Goal: Task Accomplishment & Management: Complete application form

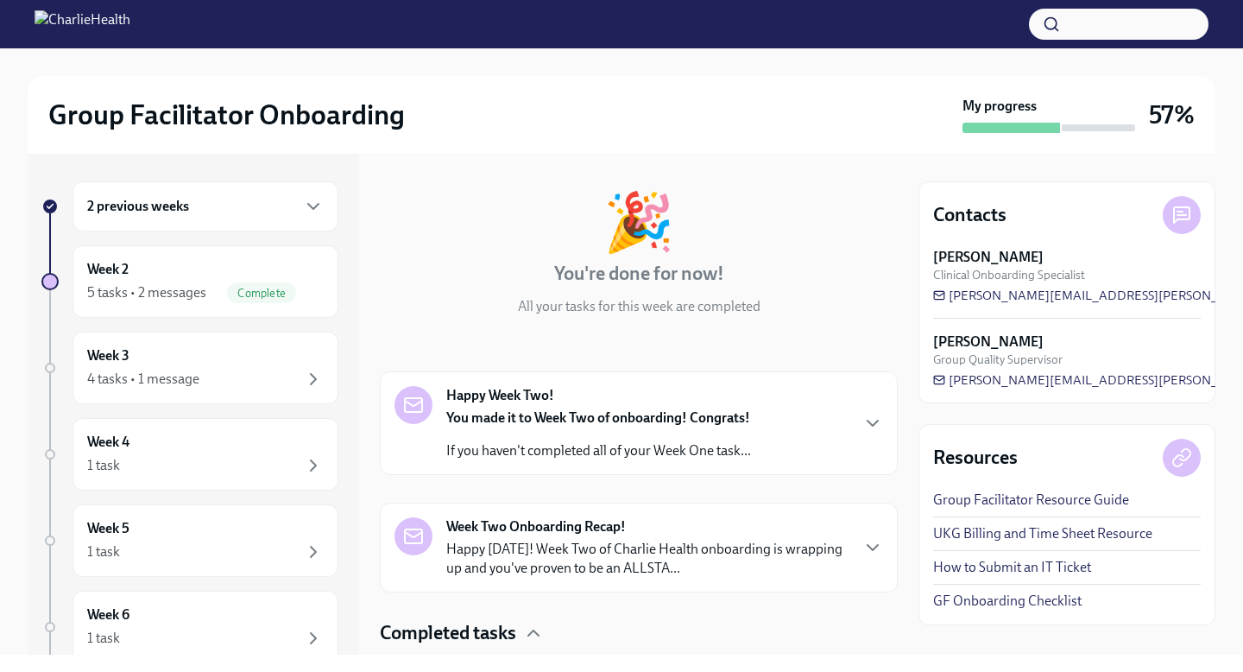
scroll to position [70, 0]
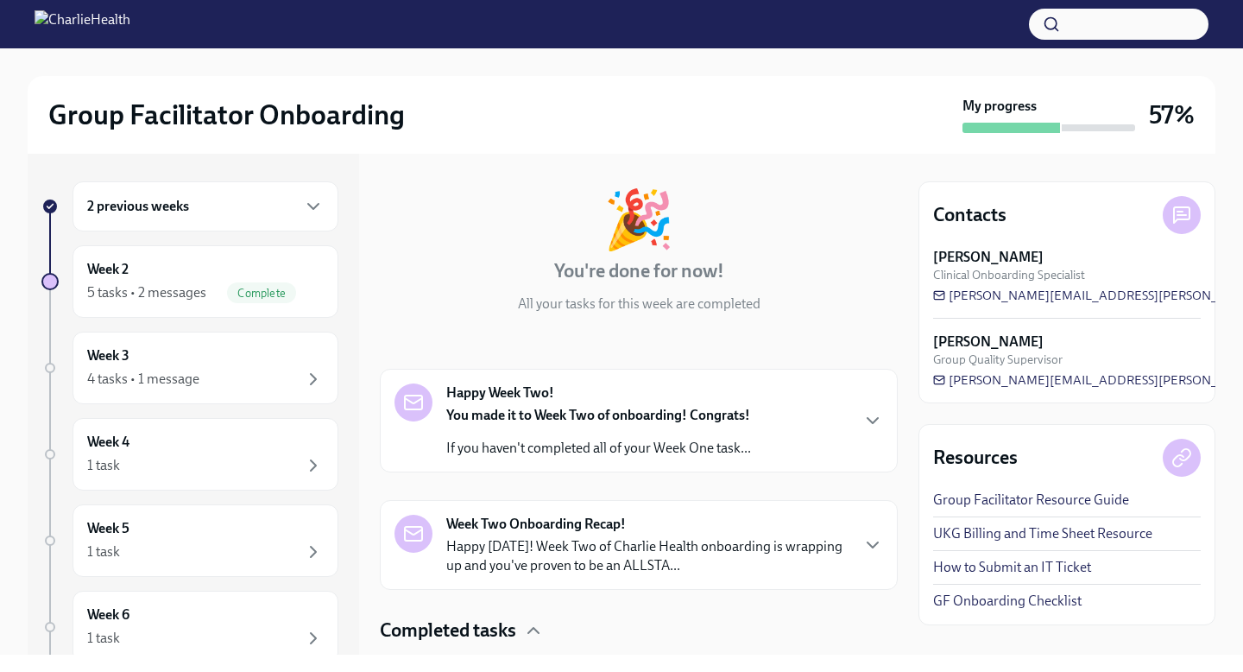
click at [685, 454] on p "If you haven't completed all of your Week One task..." at bounding box center [598, 448] width 305 height 19
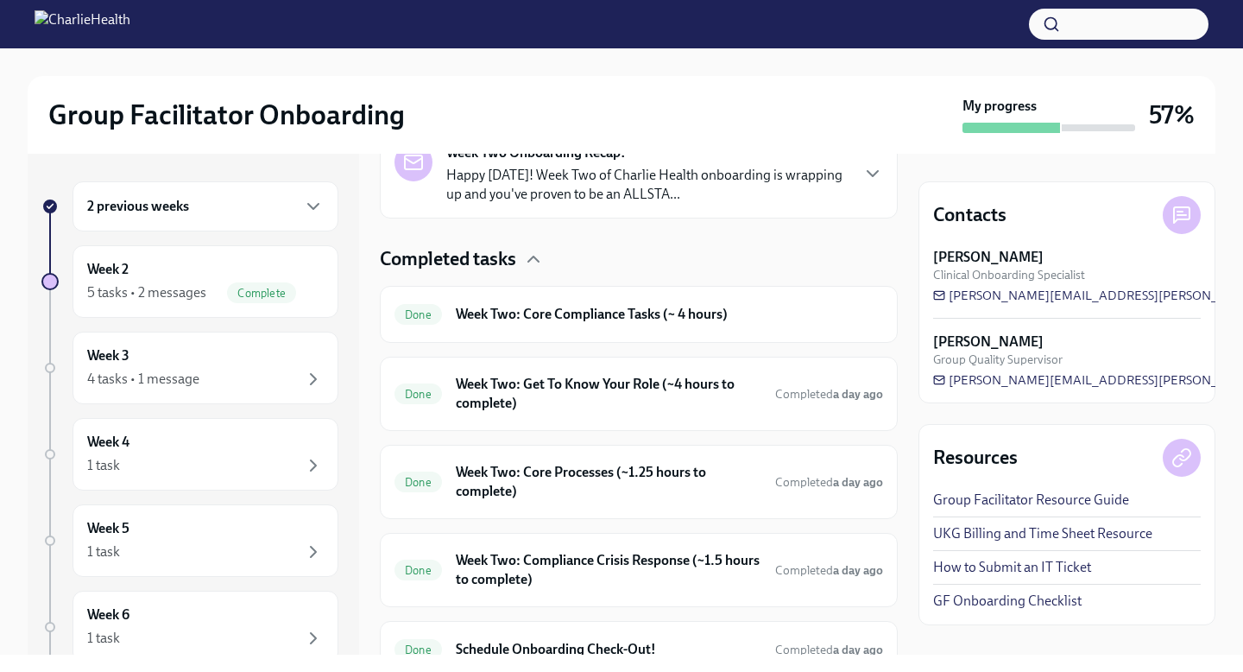
scroll to position [761, 0]
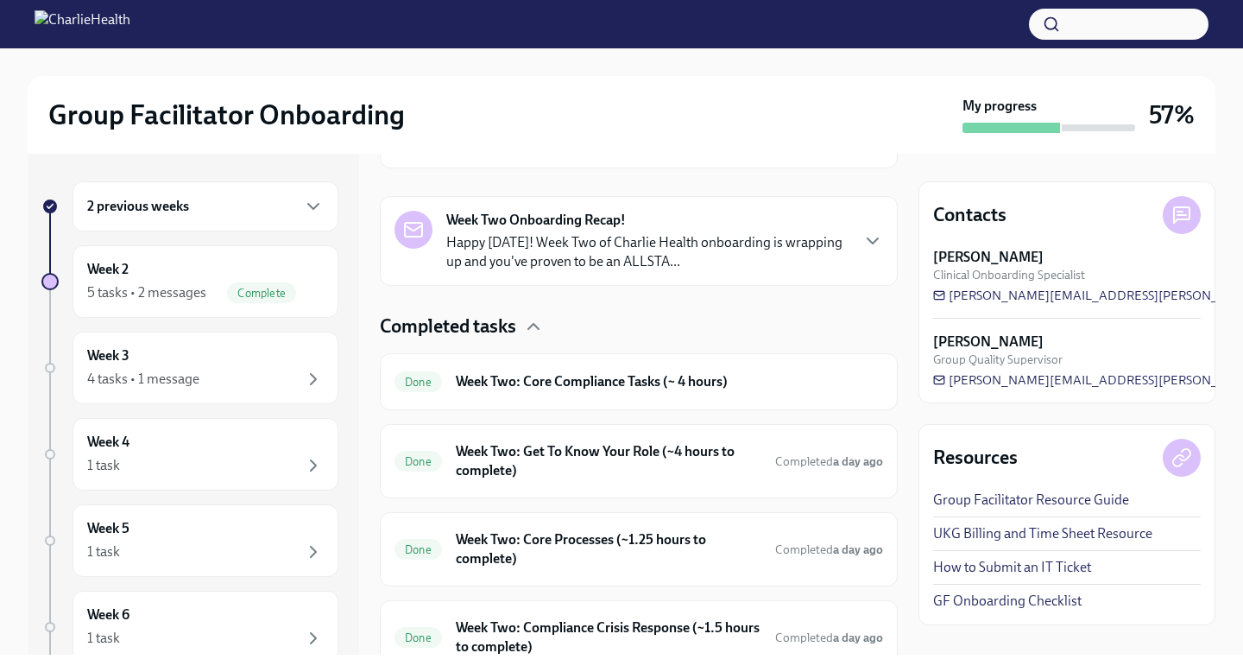
click at [685, 271] on p "Happy [DATE]! Week Two of Charlie Health onboarding is wrapping up and you've p…" at bounding box center [647, 252] width 402 height 38
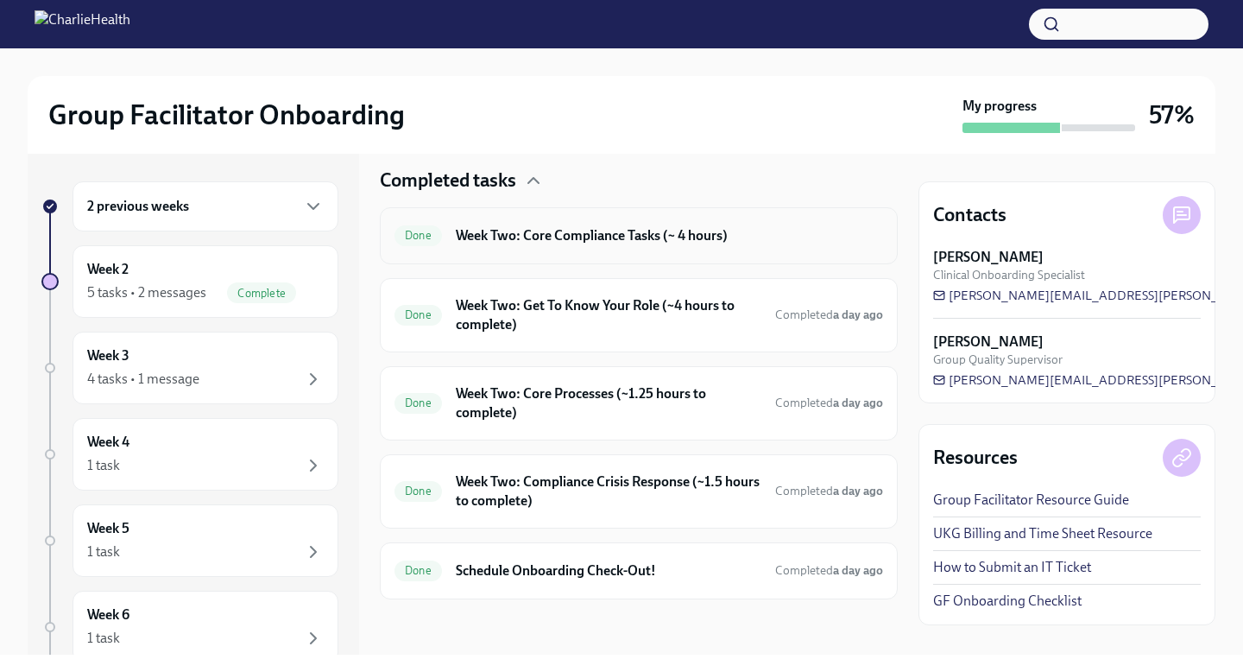
scroll to position [1881, 0]
click at [695, 238] on h6 "Week Two: Core Compliance Tasks (~ 4 hours)" at bounding box center [669, 235] width 427 height 19
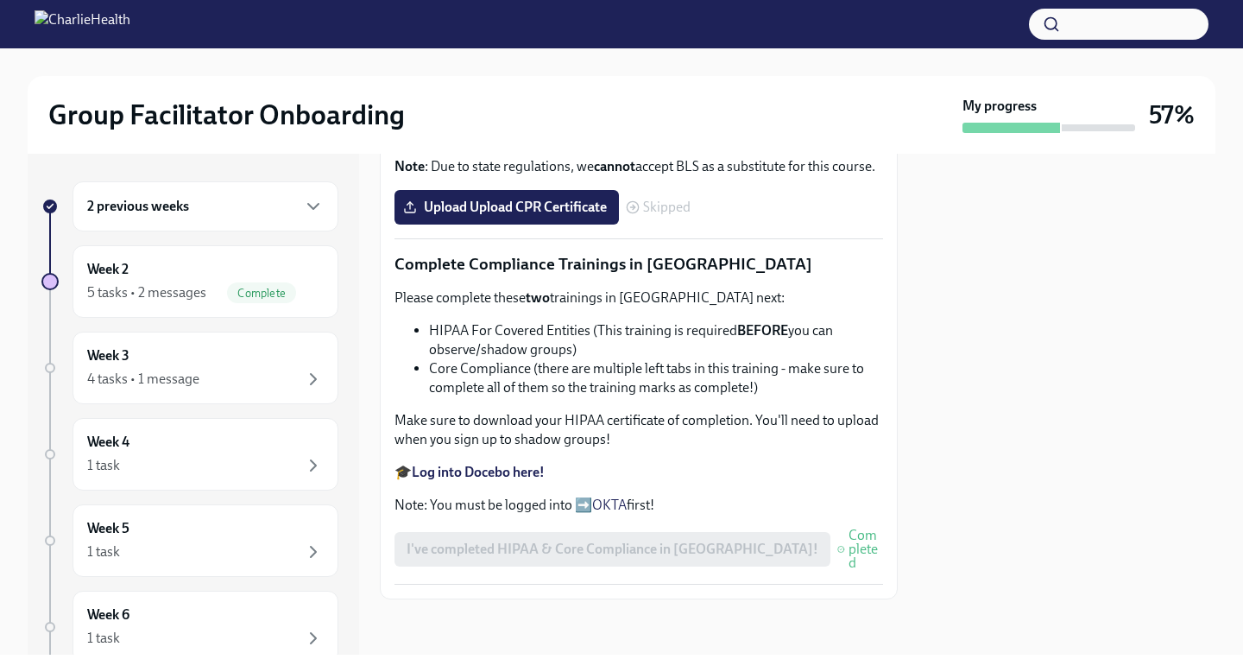
scroll to position [675, 0]
click at [653, 214] on span "Skipped" at bounding box center [666, 207] width 47 height 14
click at [623, 90] on strong "Complete your CPR & First Aid training HERE" at bounding box center [548, 81] width 272 height 16
click at [581, 90] on strong "Complete your CPR & First Aid training HERE" at bounding box center [548, 81] width 272 height 16
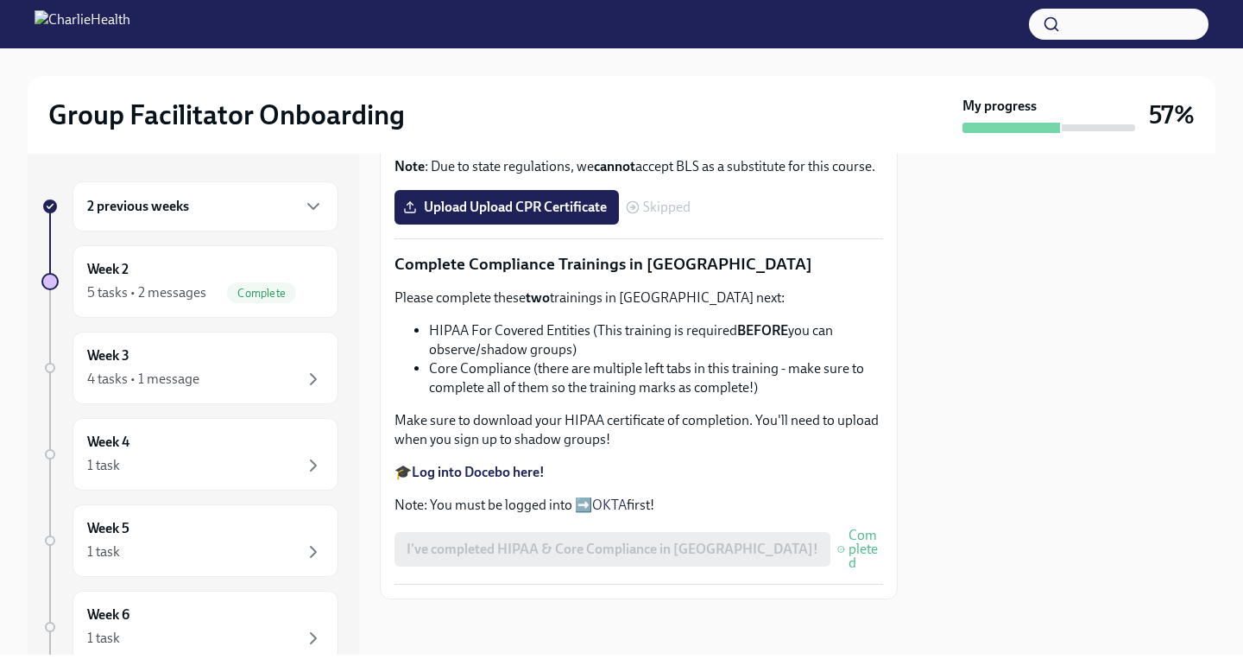
scroll to position [674, 0]
click at [547, 216] on span "Upload Upload CPR Certificate" at bounding box center [507, 207] width 200 height 17
click at [0, 0] on input "Upload Upload CPR Certificate" at bounding box center [0, 0] width 0 height 0
click at [292, 287] on span "Complete" at bounding box center [261, 293] width 69 height 13
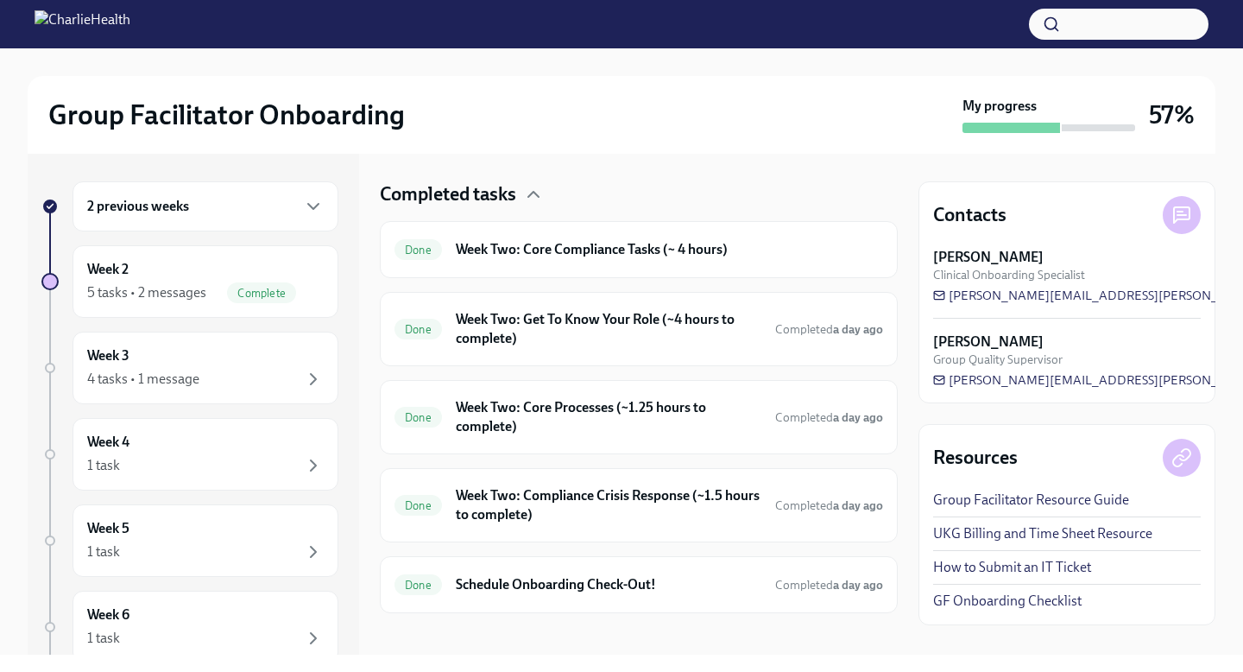
scroll to position [520, 0]
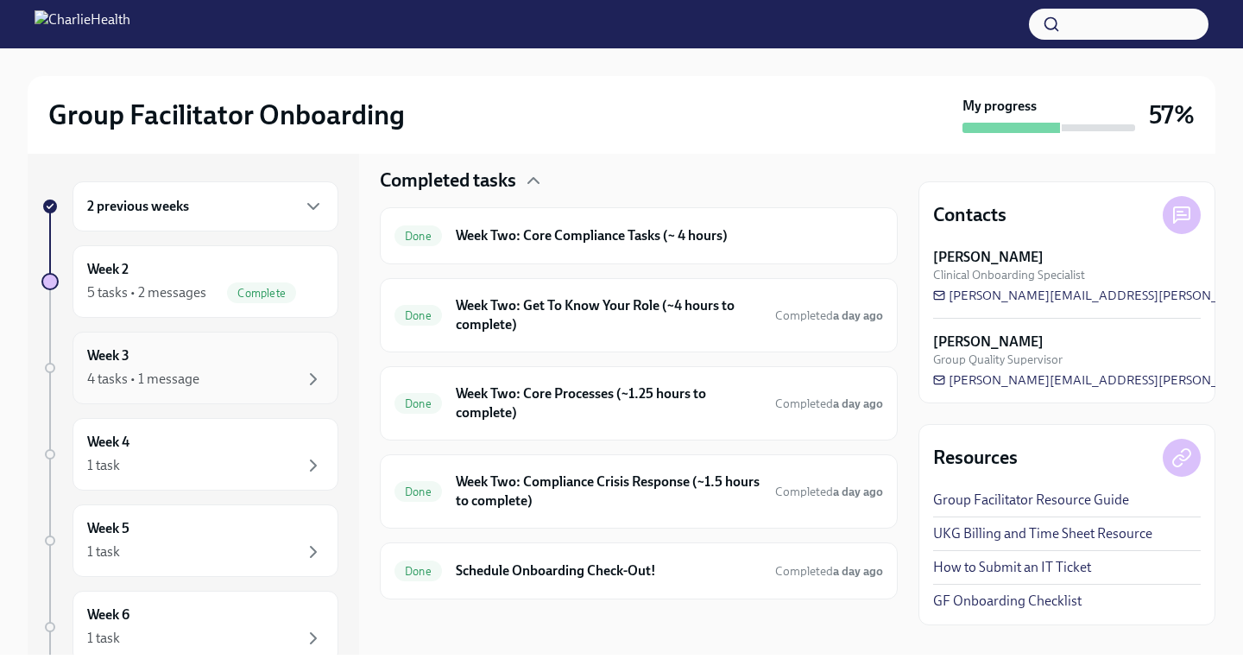
click at [288, 356] on div "Week 3 4 tasks • 1 message" at bounding box center [205, 367] width 237 height 43
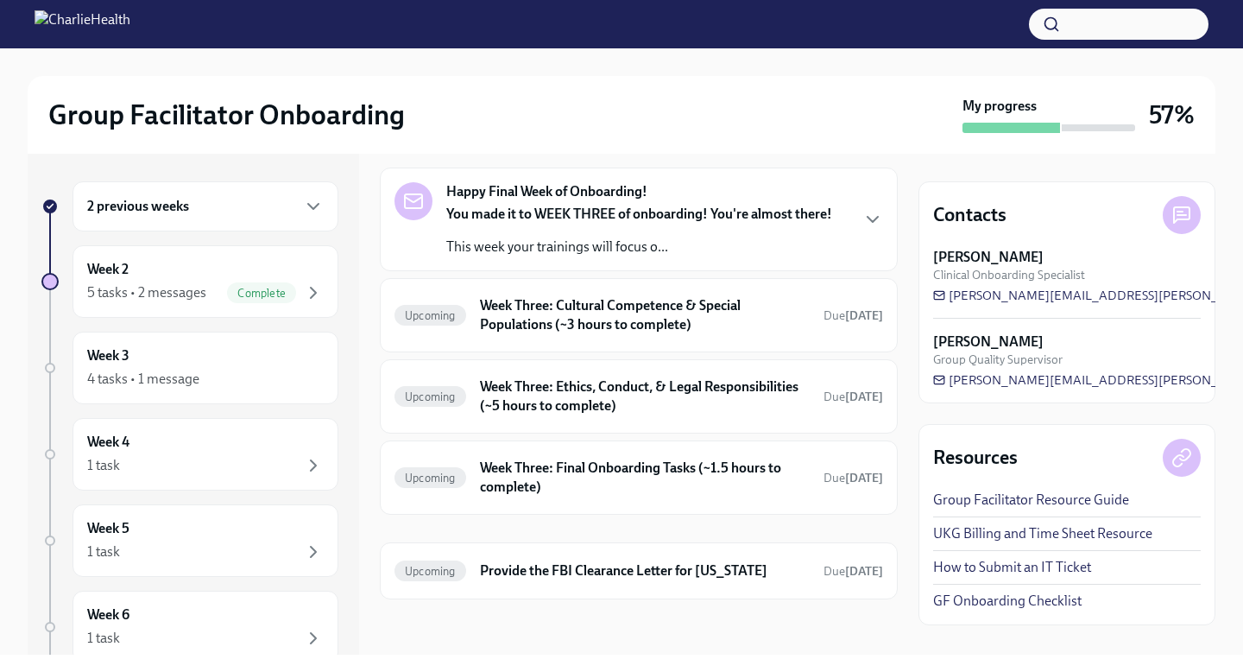
click at [250, 214] on div "2 previous weeks" at bounding box center [205, 206] width 237 height 21
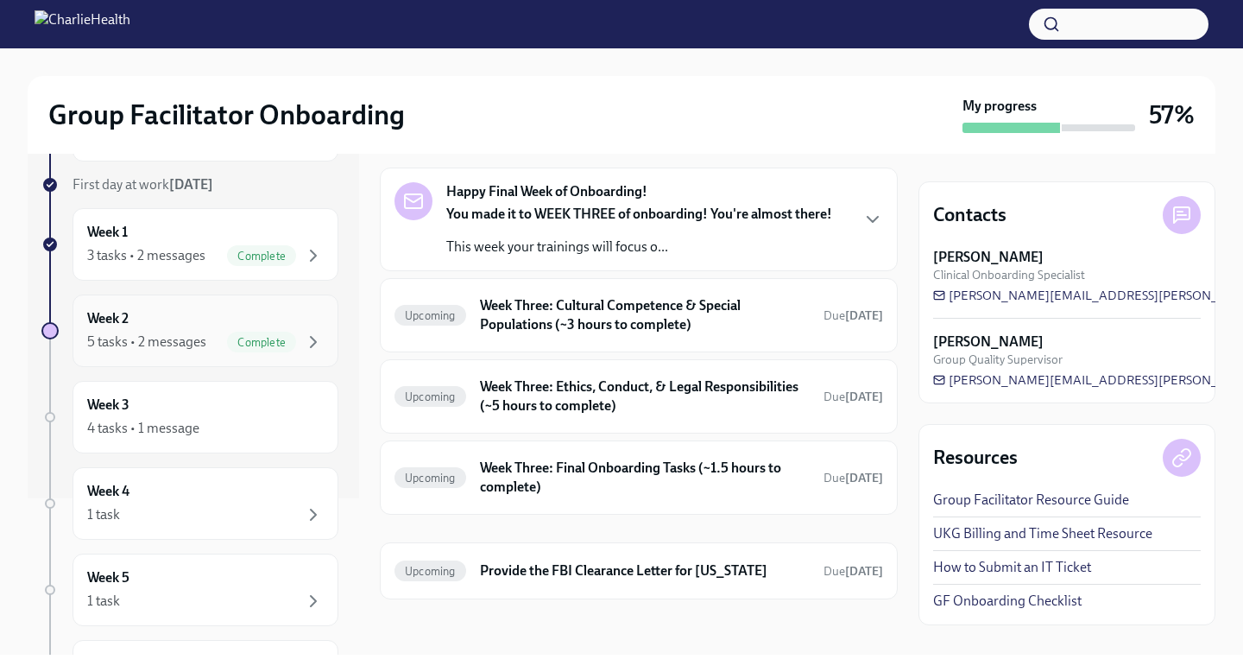
scroll to position [184, 0]
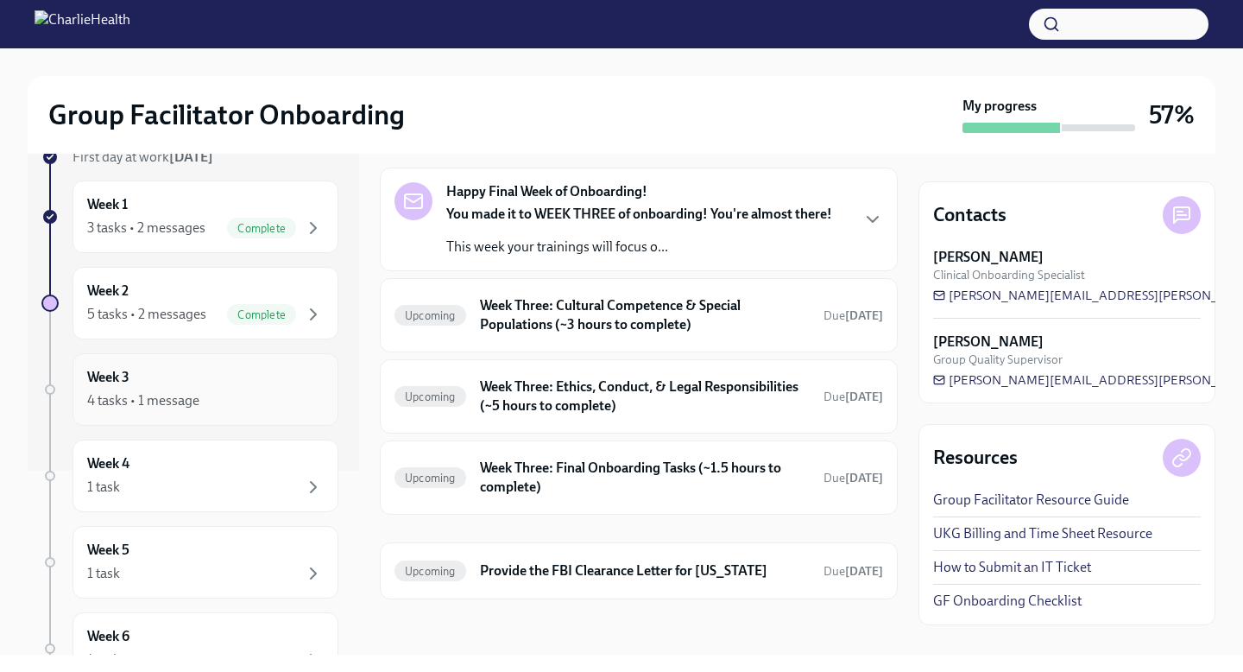
click at [256, 409] on div "4 tasks • 1 message" at bounding box center [205, 400] width 237 height 21
click at [690, 323] on h6 "Week Three: Cultural Competence & Special Populations (~3 hours to complete)" at bounding box center [645, 315] width 330 height 38
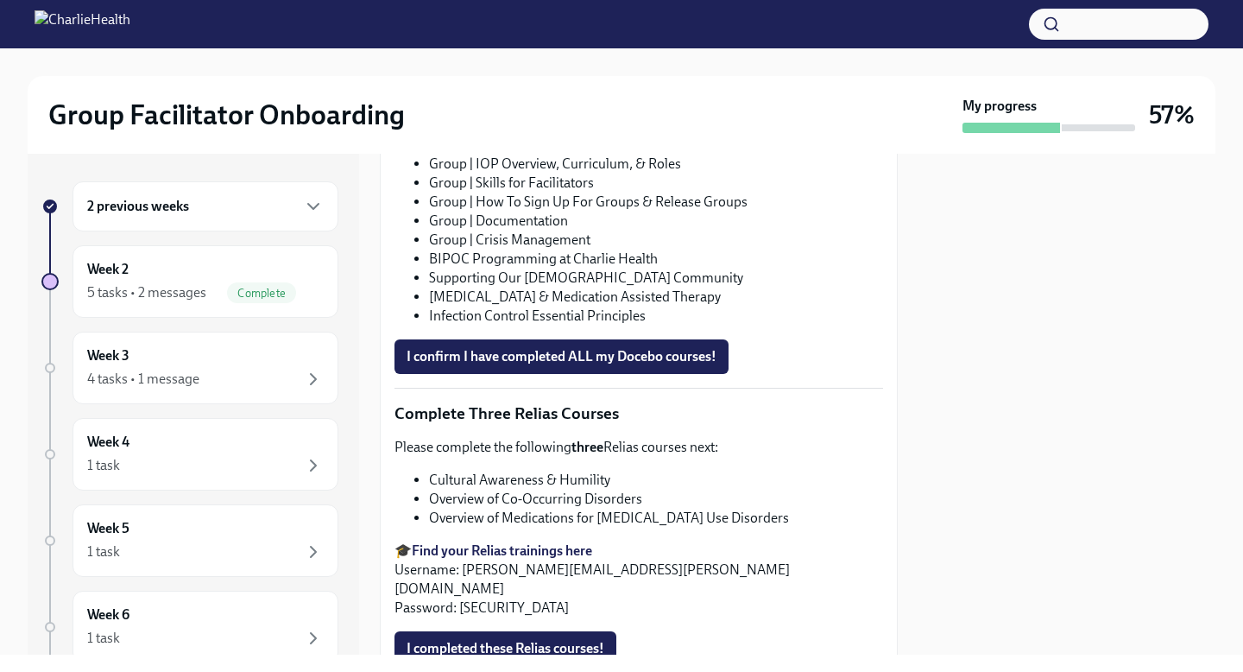
scroll to position [1308, 0]
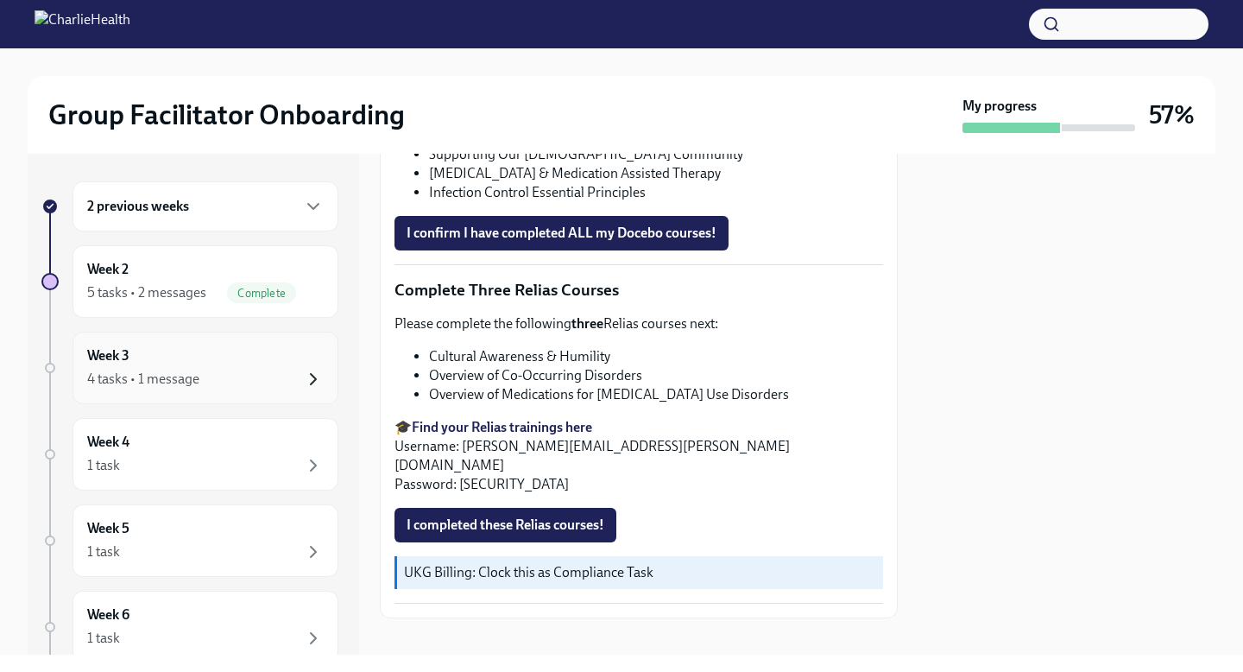
click at [312, 373] on icon "button" at bounding box center [313, 379] width 21 height 21
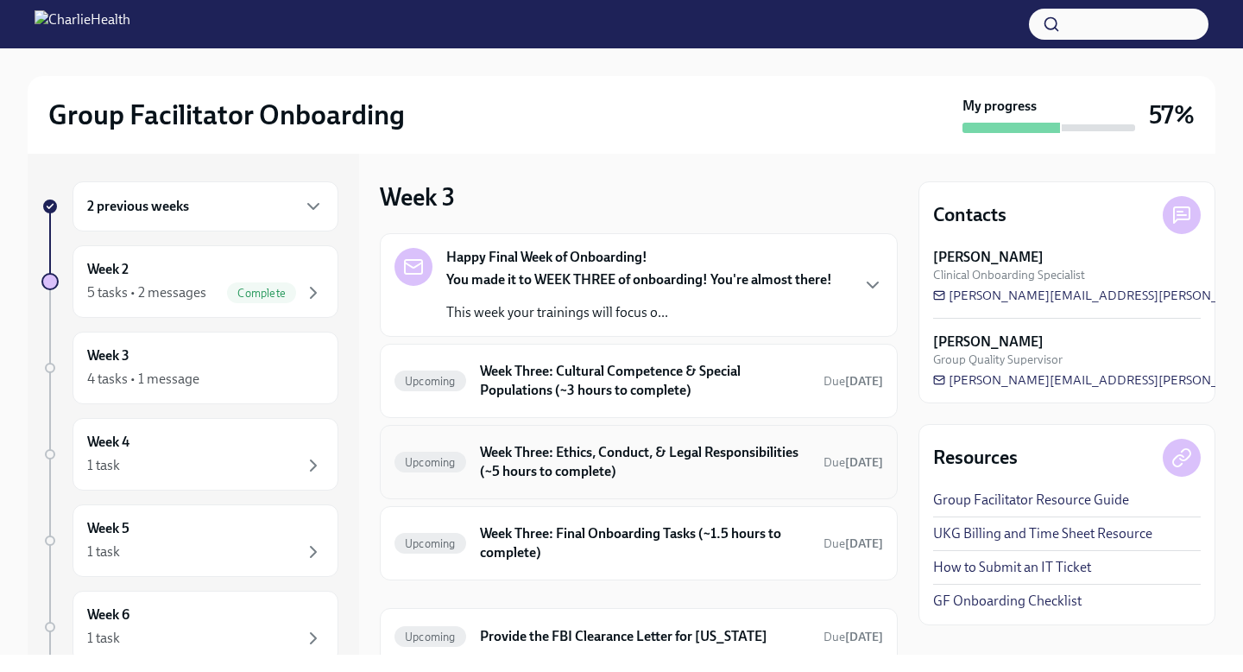
click at [637, 448] on h6 "Week Three: Ethics, Conduct, & Legal Responsibilities (~5 hours to complete)" at bounding box center [645, 462] width 330 height 38
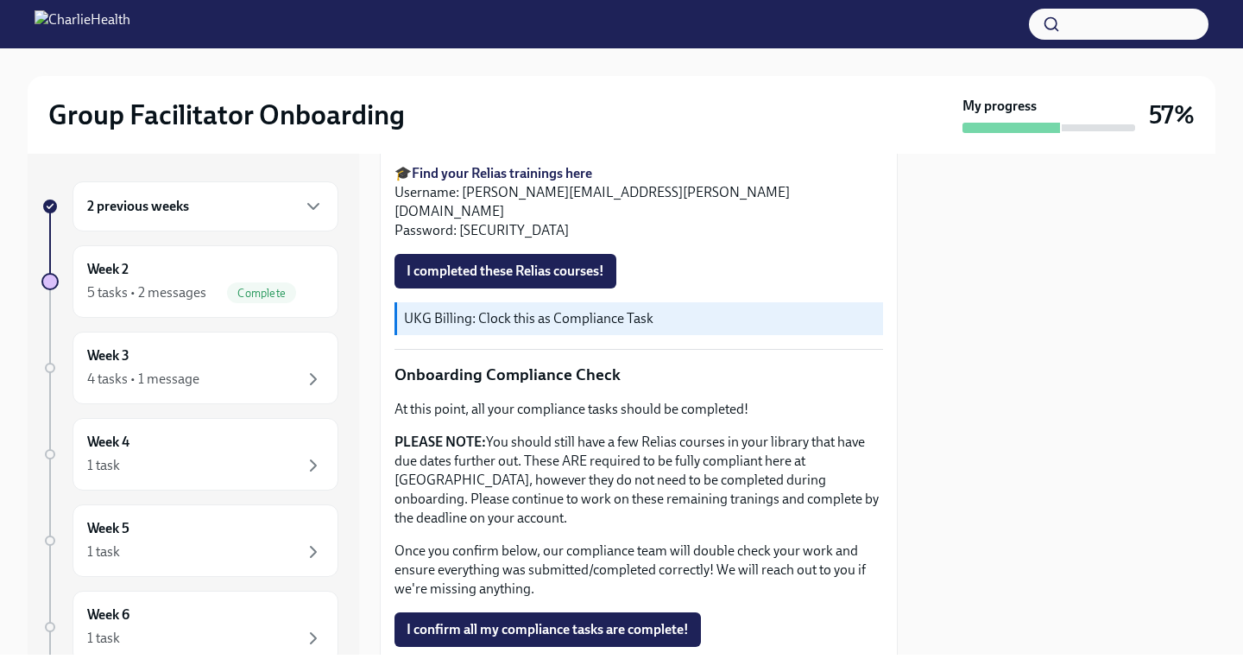
scroll to position [892, 0]
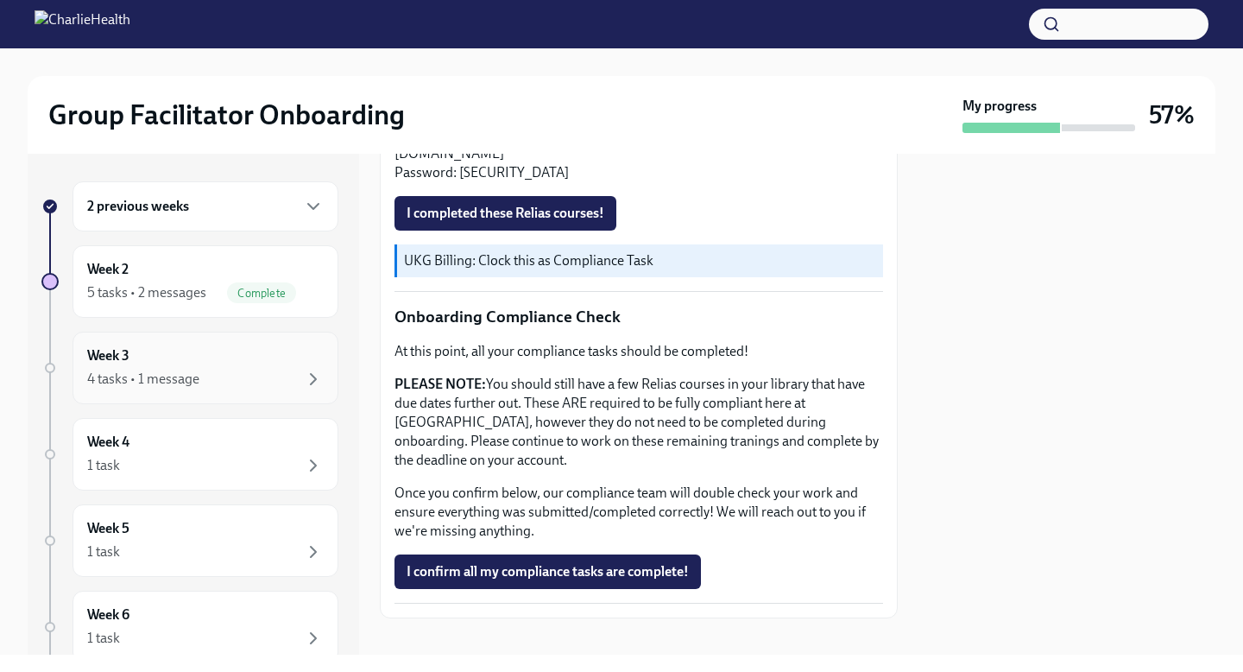
click at [285, 379] on div "4 tasks • 1 message" at bounding box center [205, 379] width 237 height 21
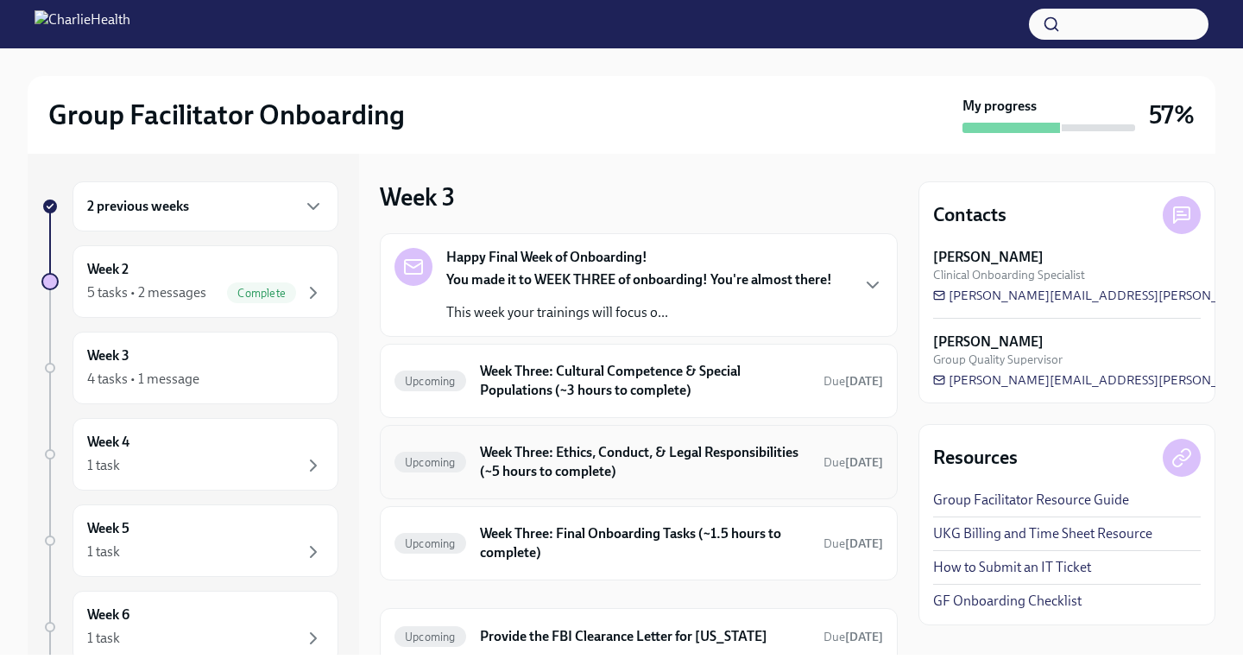
scroll to position [66, 0]
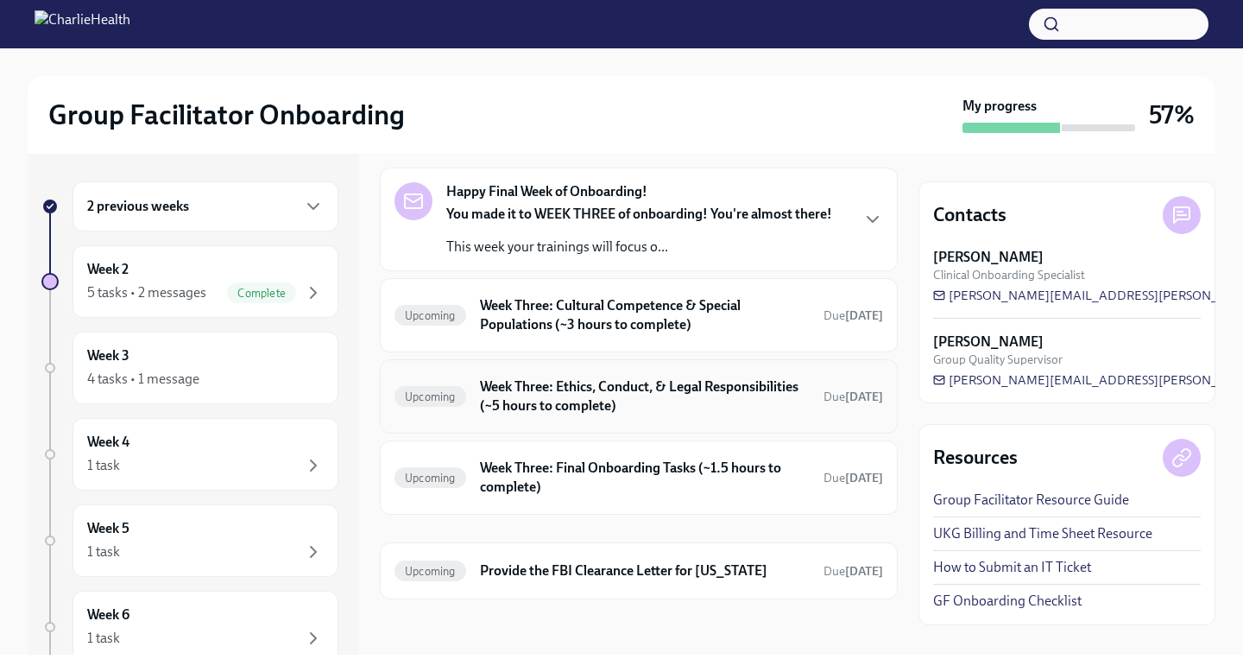
click at [667, 470] on h6 "Week Three: Final Onboarding Tasks (~1.5 hours to complete)" at bounding box center [645, 477] width 330 height 38
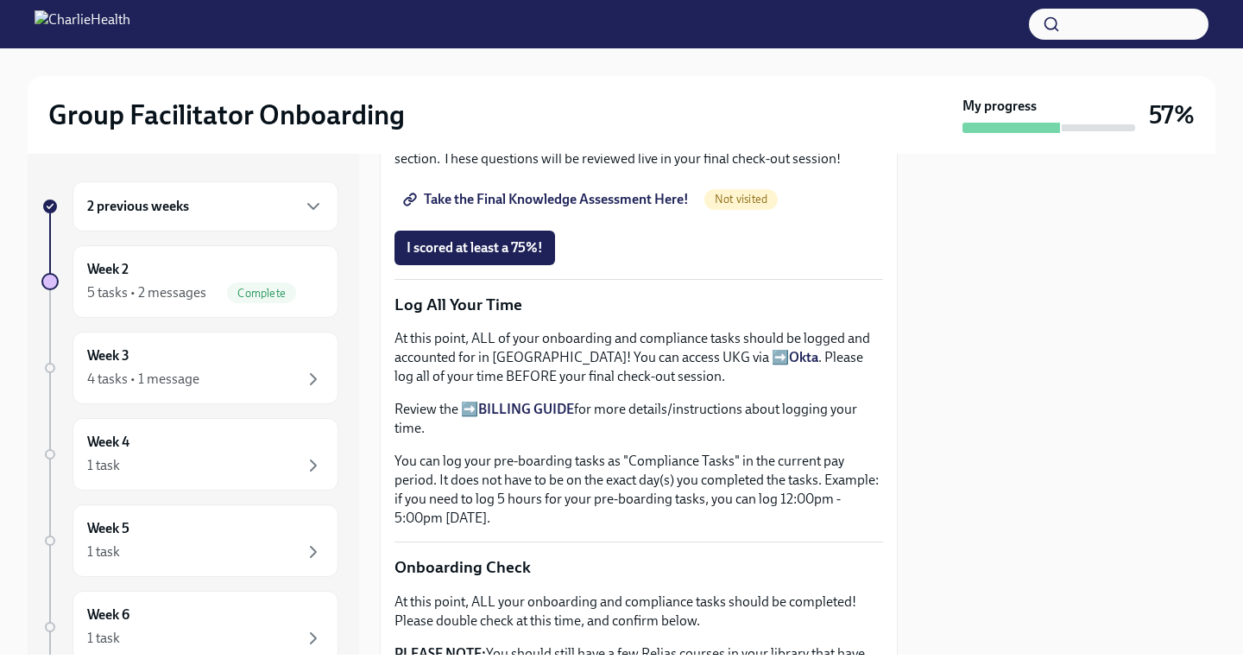
scroll to position [760, 0]
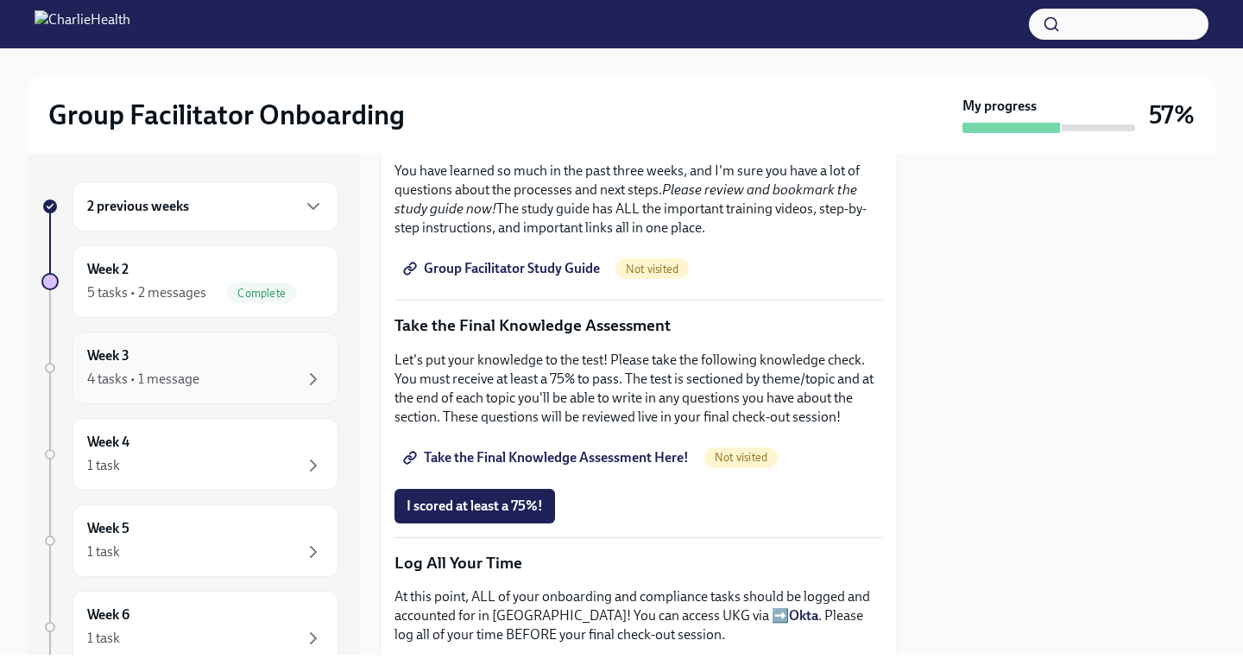
click at [264, 382] on div "4 tasks • 1 message" at bounding box center [205, 379] width 237 height 21
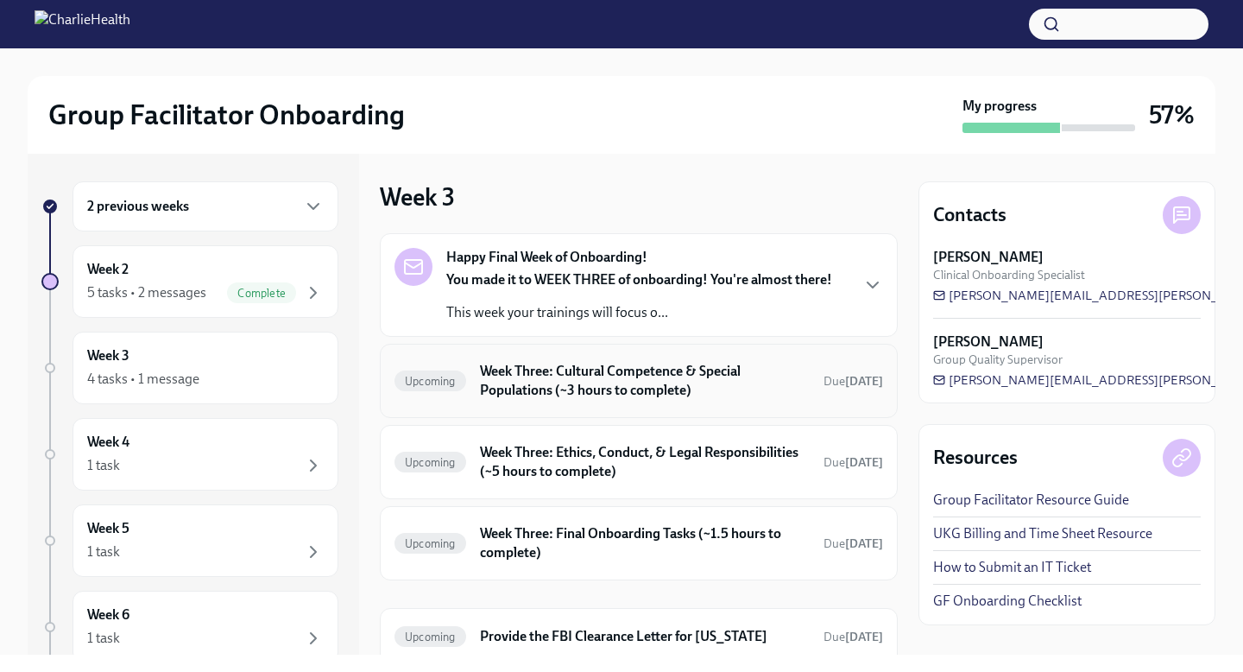
click at [604, 384] on h6 "Week Three: Cultural Competence & Special Populations (~3 hours to complete)" at bounding box center [645, 381] width 330 height 38
